Goal: Task Accomplishment & Management: Use online tool/utility

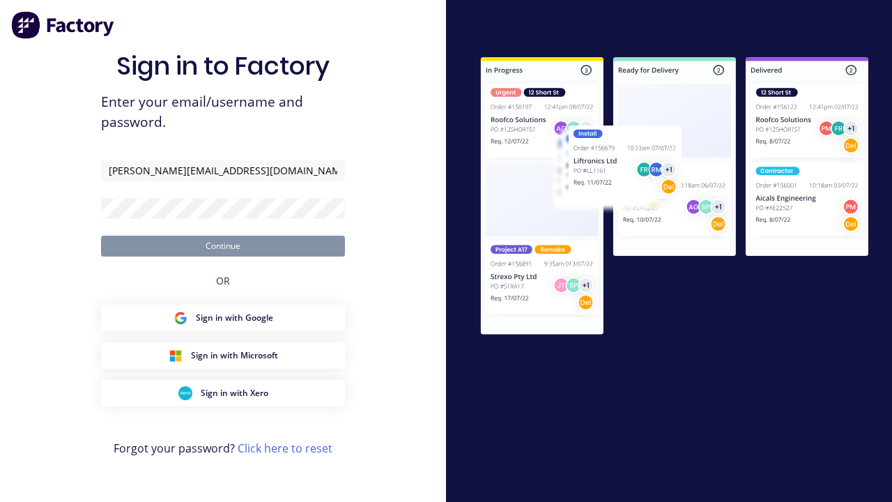
type input "[PERSON_NAME][EMAIL_ADDRESS][DOMAIN_NAME]"
click at [223, 245] on button "Continue" at bounding box center [223, 246] width 244 height 21
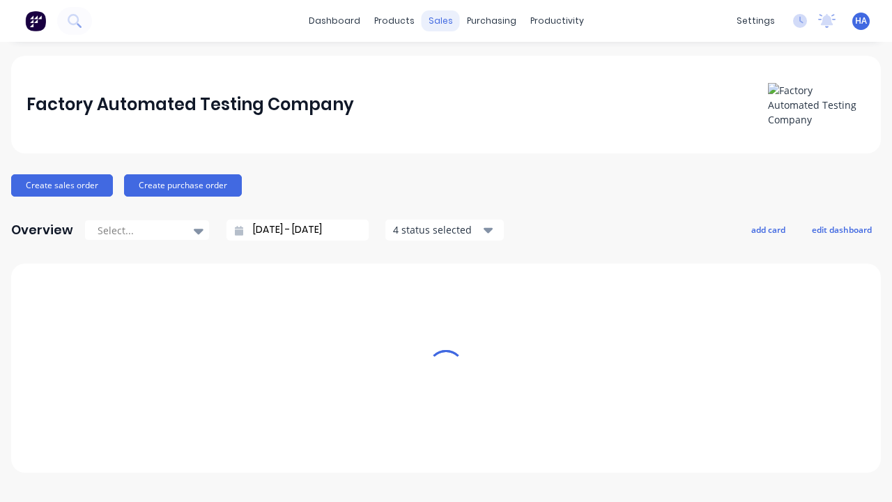
click at [441, 21] on div "sales" at bounding box center [441, 20] width 38 height 21
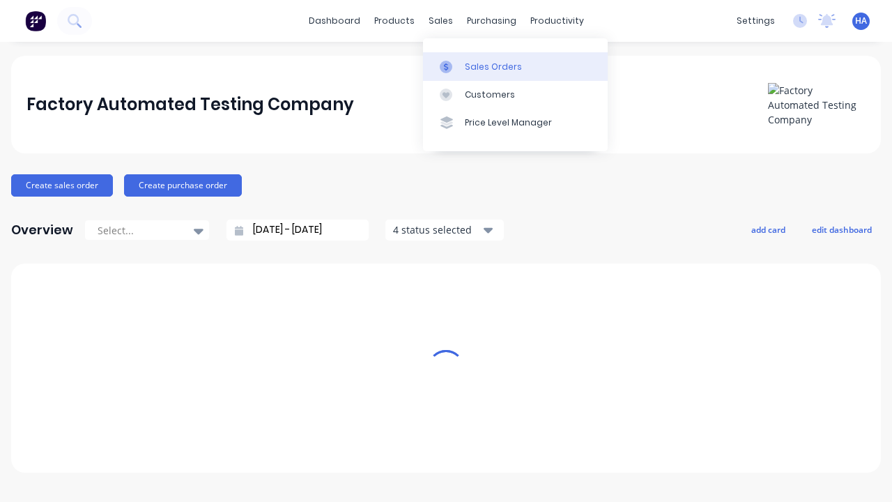
click at [515, 66] on div "Sales Orders" at bounding box center [493, 67] width 57 height 13
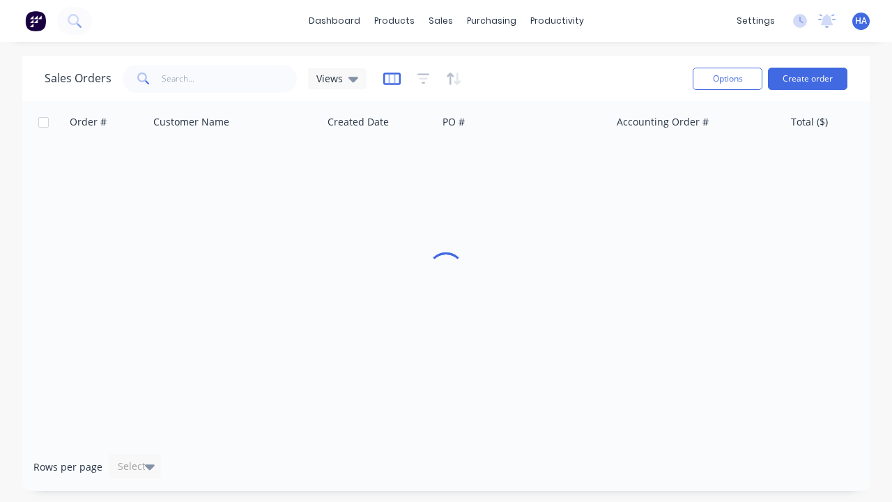
click at [390, 78] on icon "button" at bounding box center [391, 79] width 17 height 14
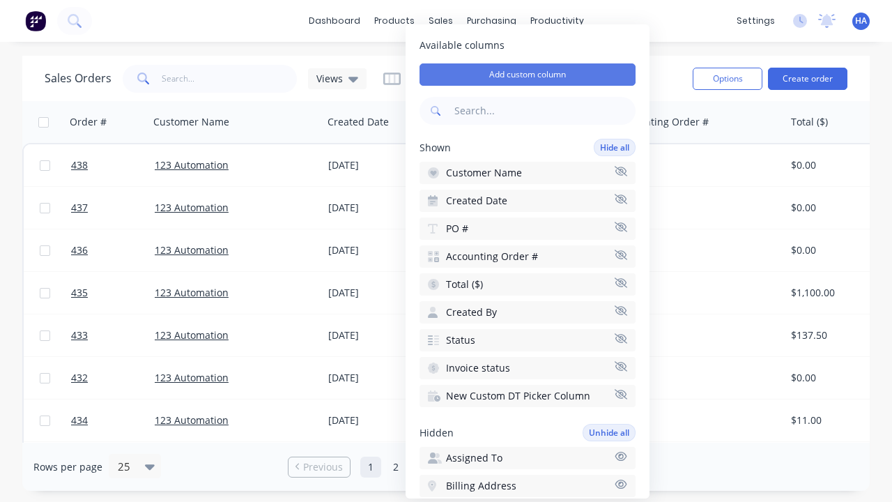
click at [528, 75] on button "Add custom column" at bounding box center [528, 74] width 216 height 22
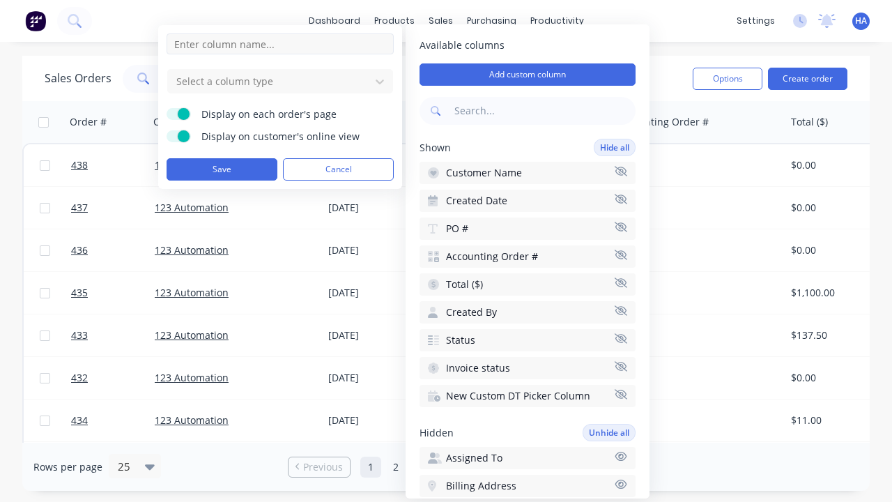
click at [280, 44] on input at bounding box center [280, 43] width 227 height 21
type input "New Custom Date Picker Column"
click at [269, 81] on div at bounding box center [269, 80] width 188 height 17
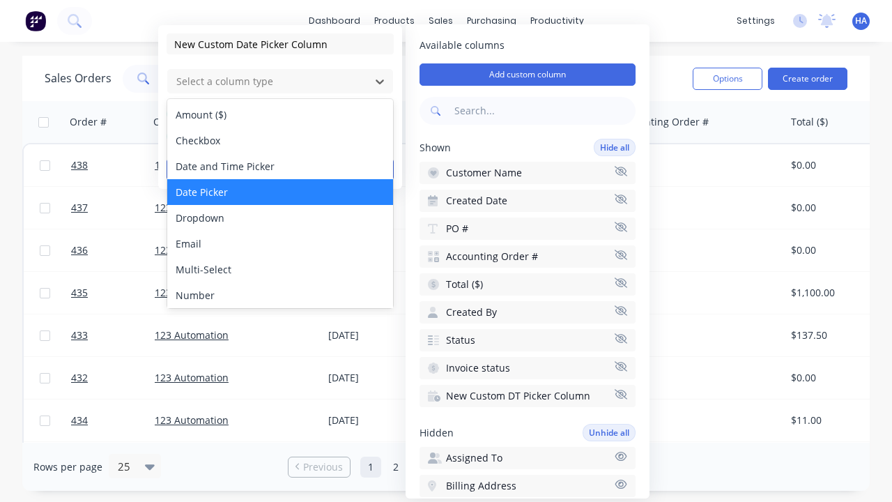
click at [280, 192] on div "Date Picker" at bounding box center [280, 192] width 226 height 26
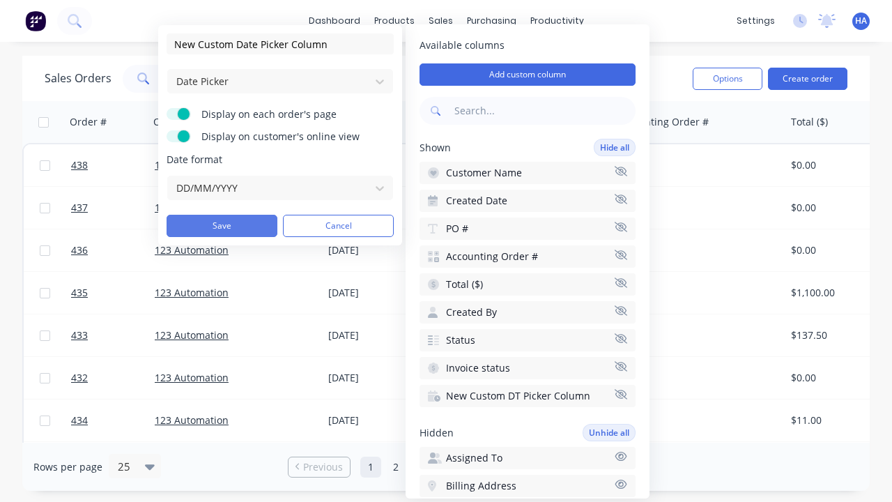
click at [222, 226] on button "Save" at bounding box center [222, 226] width 111 height 22
